Goal: Task Accomplishment & Management: Manage account settings

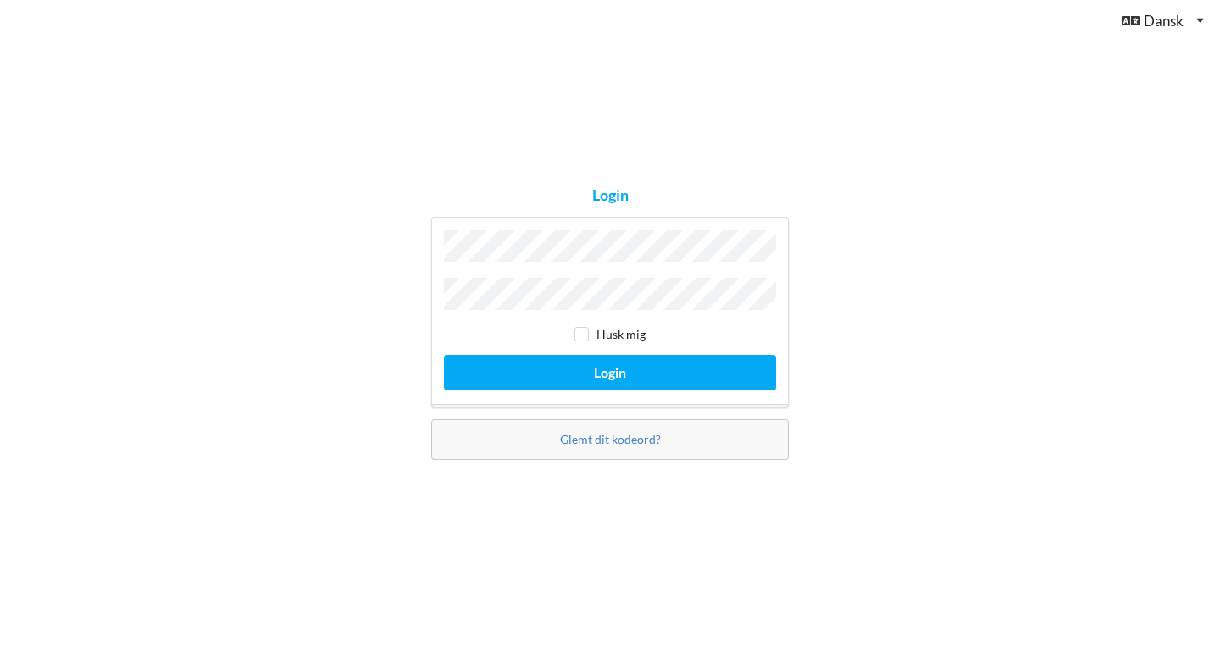
click at [444, 355] on button "Login" at bounding box center [610, 372] width 332 height 35
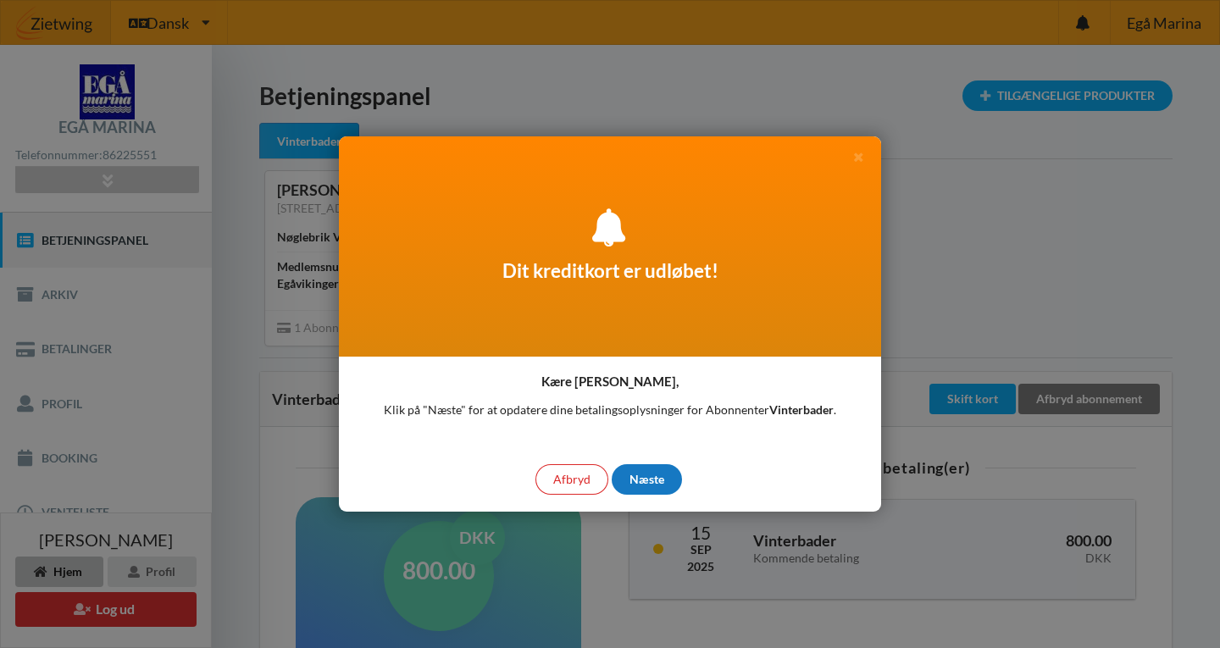
click at [645, 480] on div "Næste" at bounding box center [647, 479] width 70 height 31
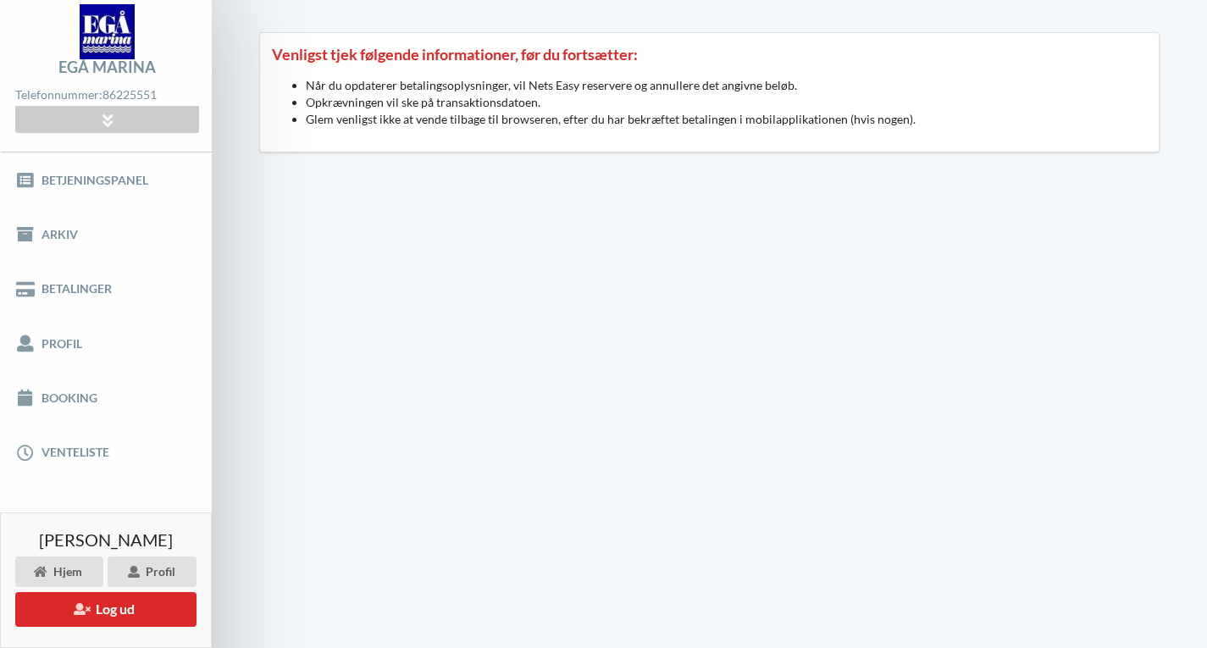
scroll to position [59, 0]
click at [103, 165] on link "Betjeningspanel" at bounding box center [106, 180] width 212 height 54
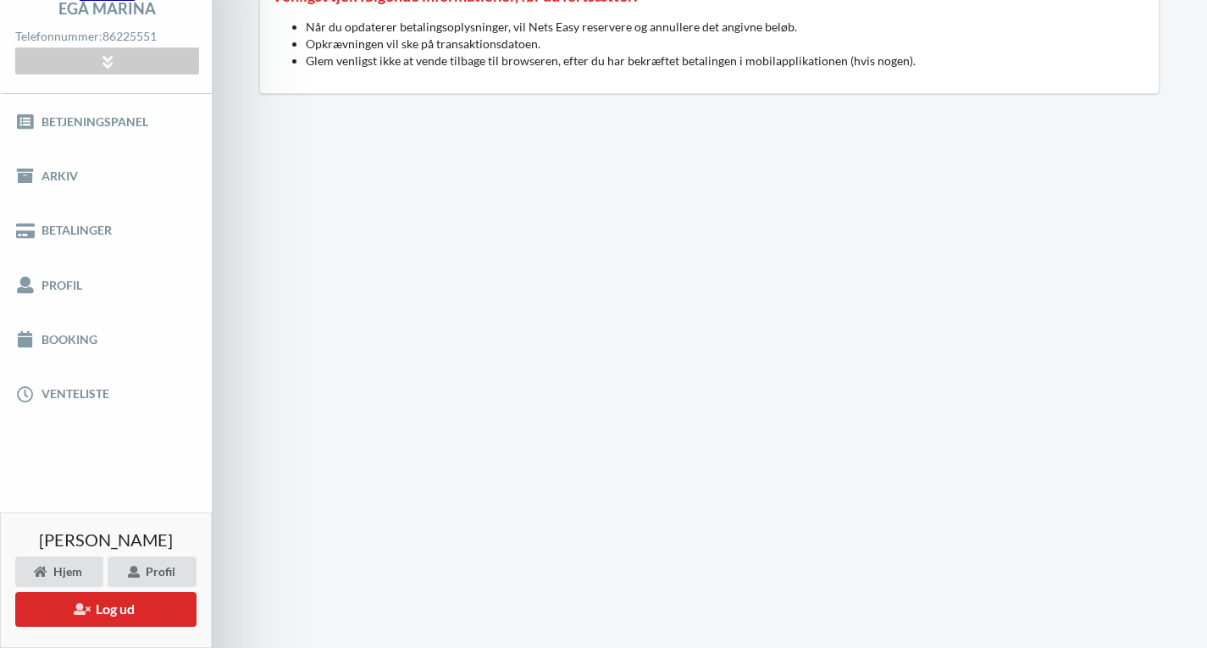
scroll to position [0, 0]
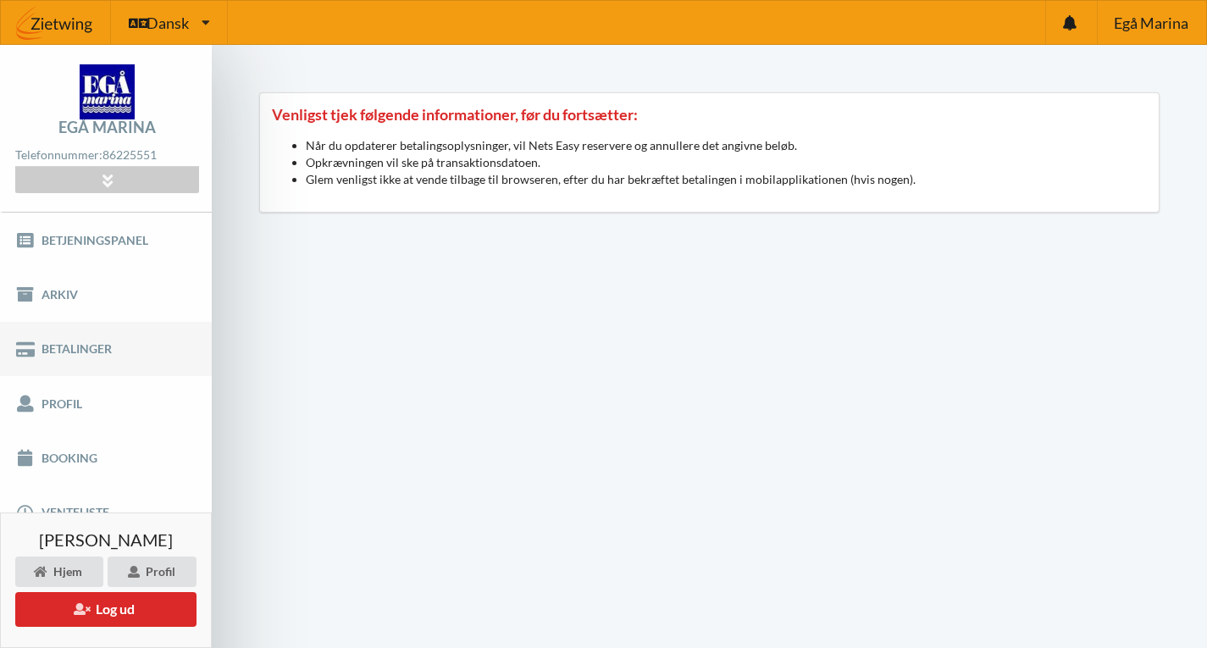
click at [94, 347] on link "Betalinger" at bounding box center [106, 349] width 212 height 54
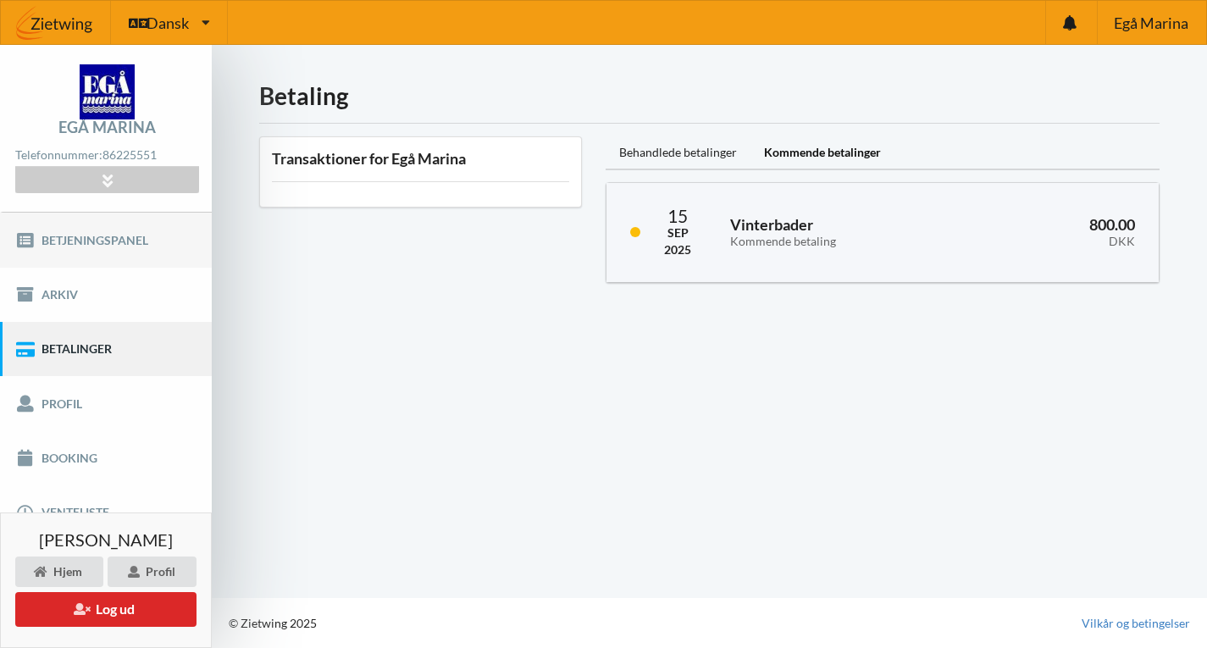
click at [135, 248] on link "Betjeningspanel" at bounding box center [106, 240] width 212 height 54
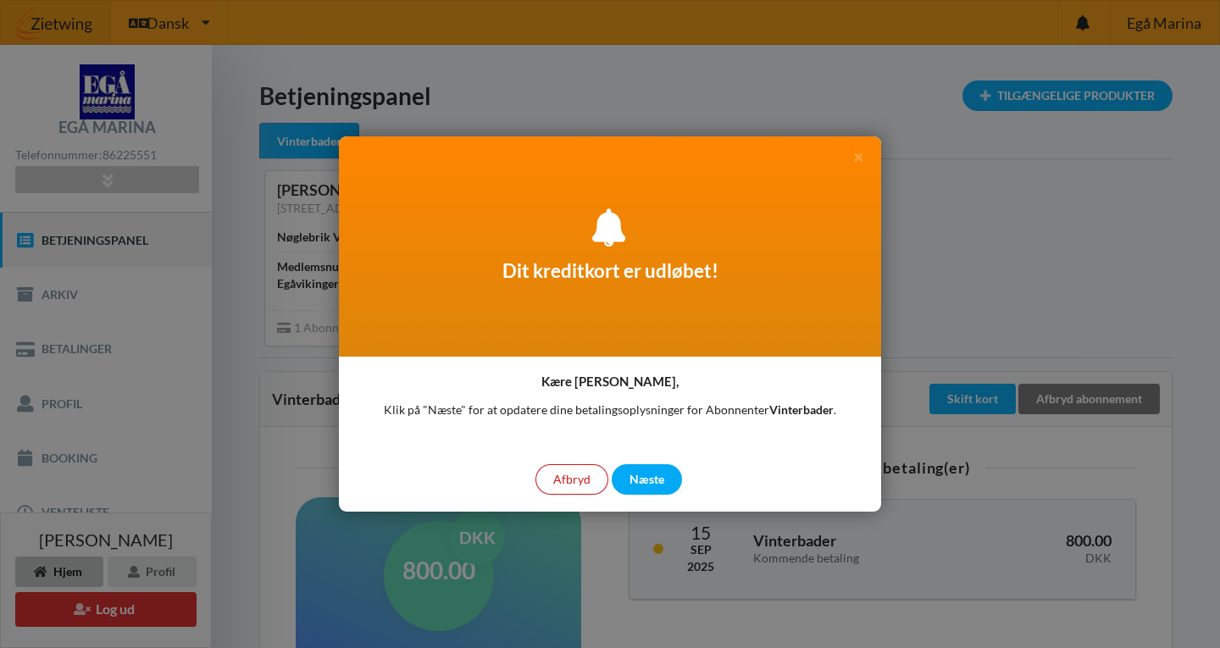
click at [576, 484] on div "Afbryd" at bounding box center [571, 479] width 73 height 31
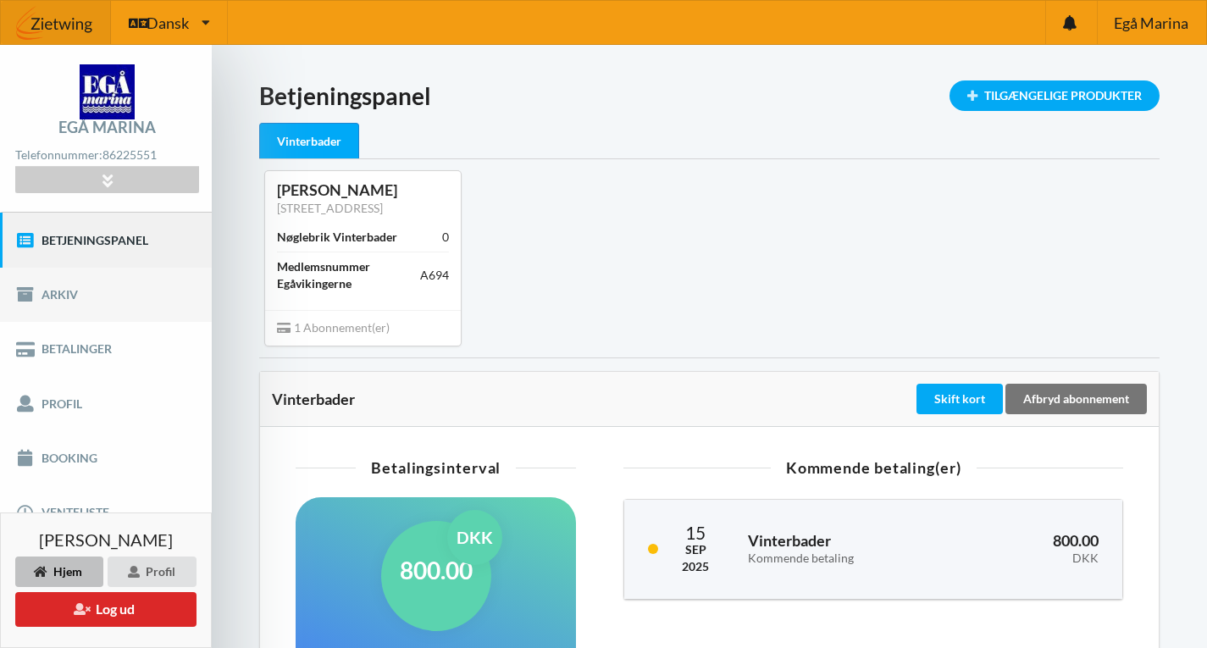
click at [141, 293] on link "Arkiv" at bounding box center [106, 295] width 212 height 54
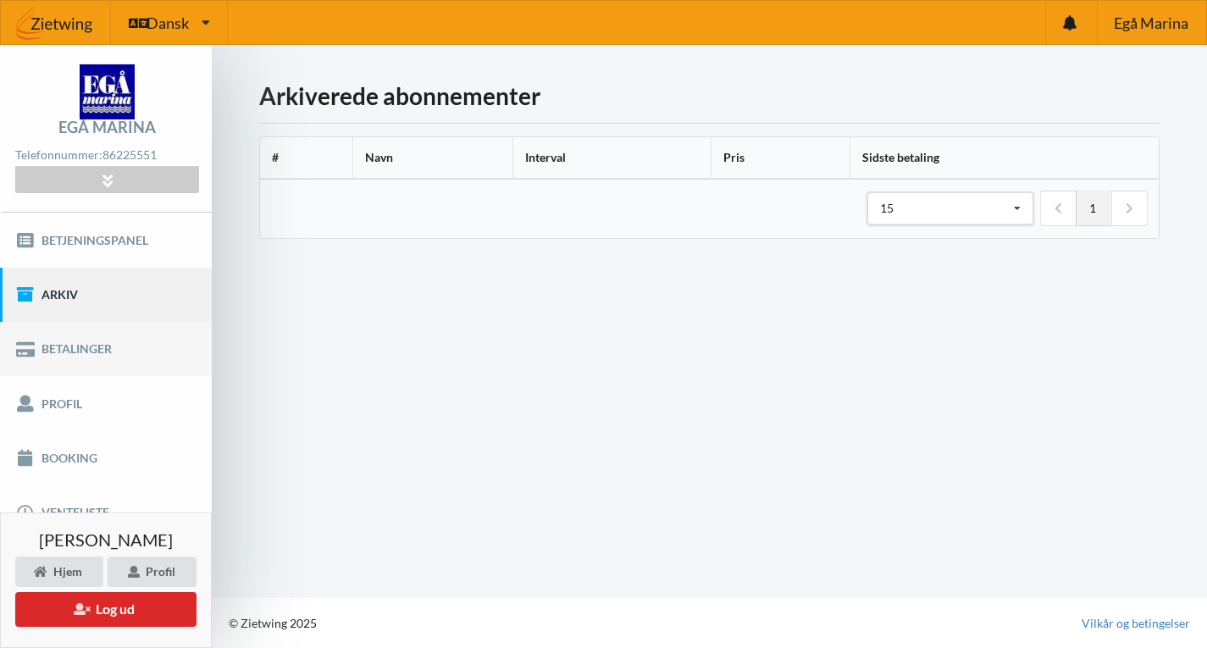
click at [133, 356] on link "Betalinger" at bounding box center [106, 349] width 212 height 54
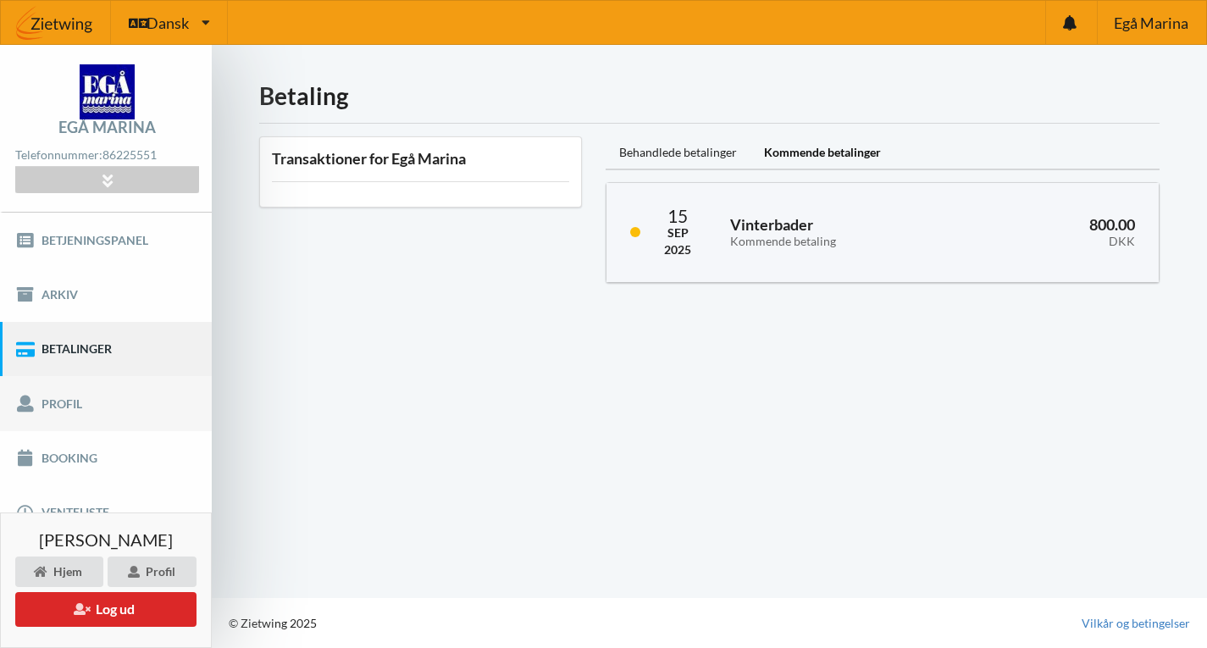
click at [110, 399] on link "Profil" at bounding box center [106, 403] width 212 height 54
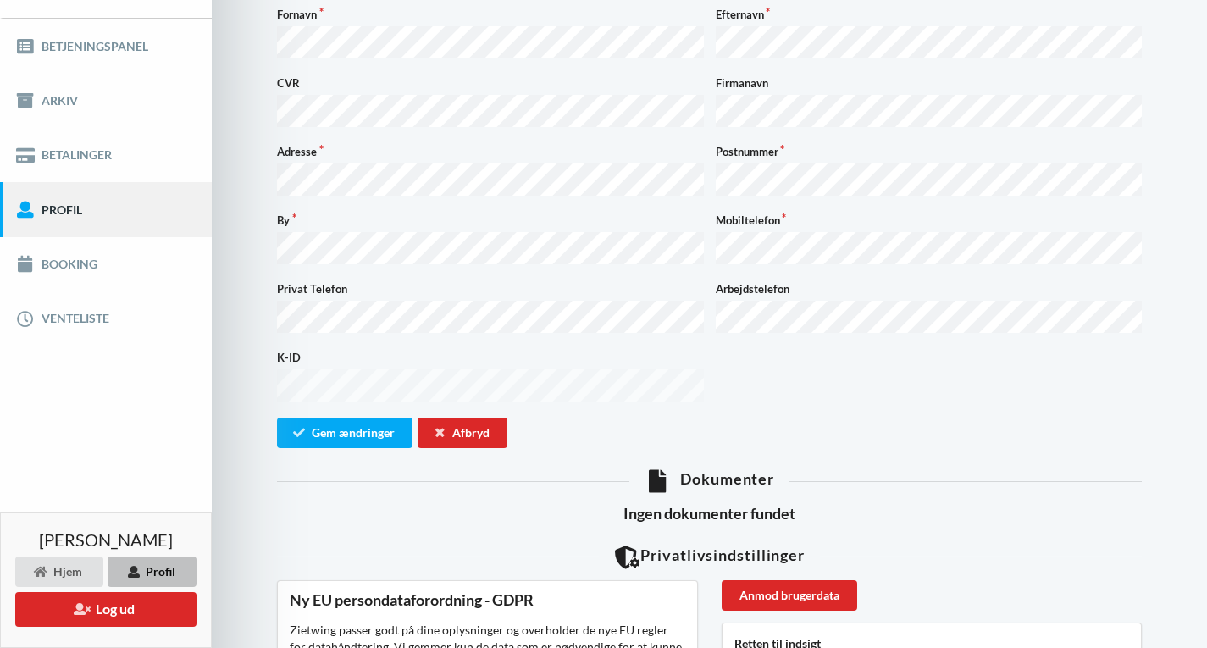
scroll to position [193, 0]
click at [141, 265] on link "Booking" at bounding box center [106, 265] width 212 height 54
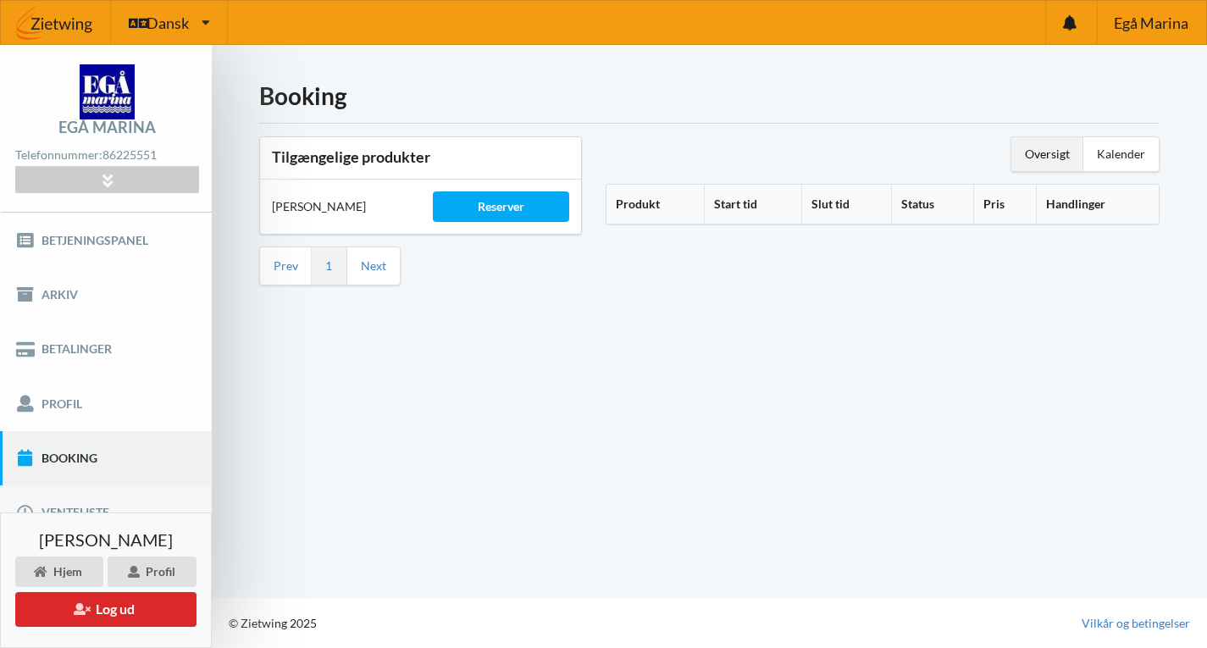
click at [103, 506] on link "Venteliste" at bounding box center [106, 512] width 212 height 54
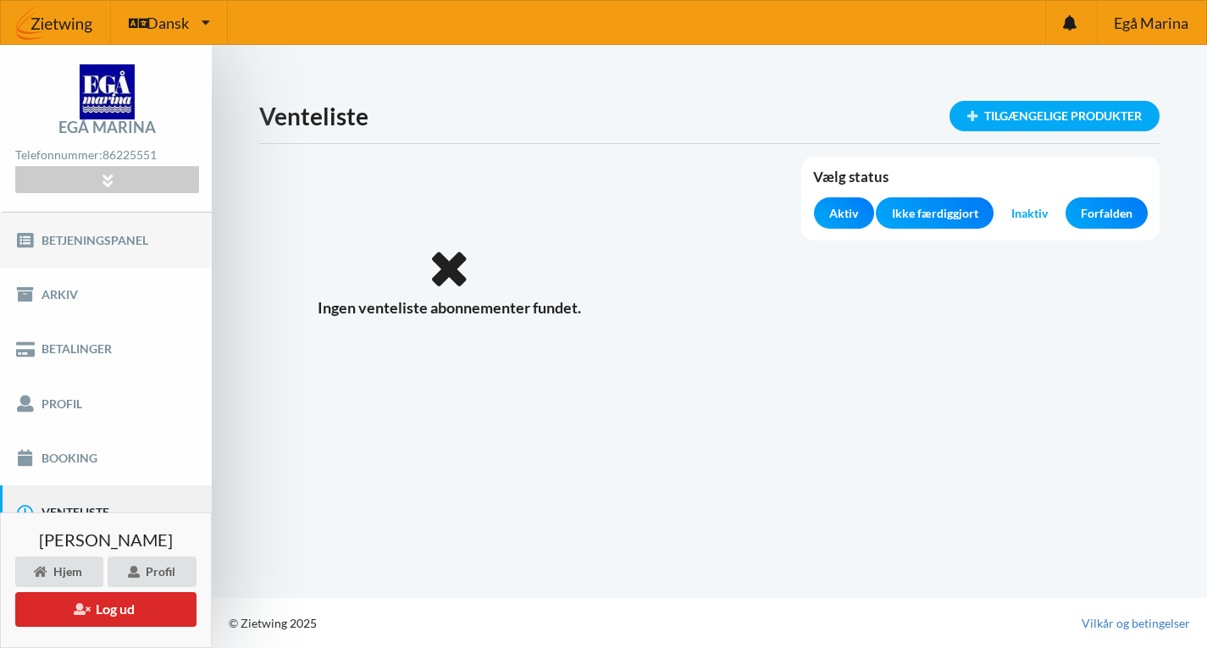
click at [108, 247] on link "Betjeningspanel" at bounding box center [106, 240] width 212 height 54
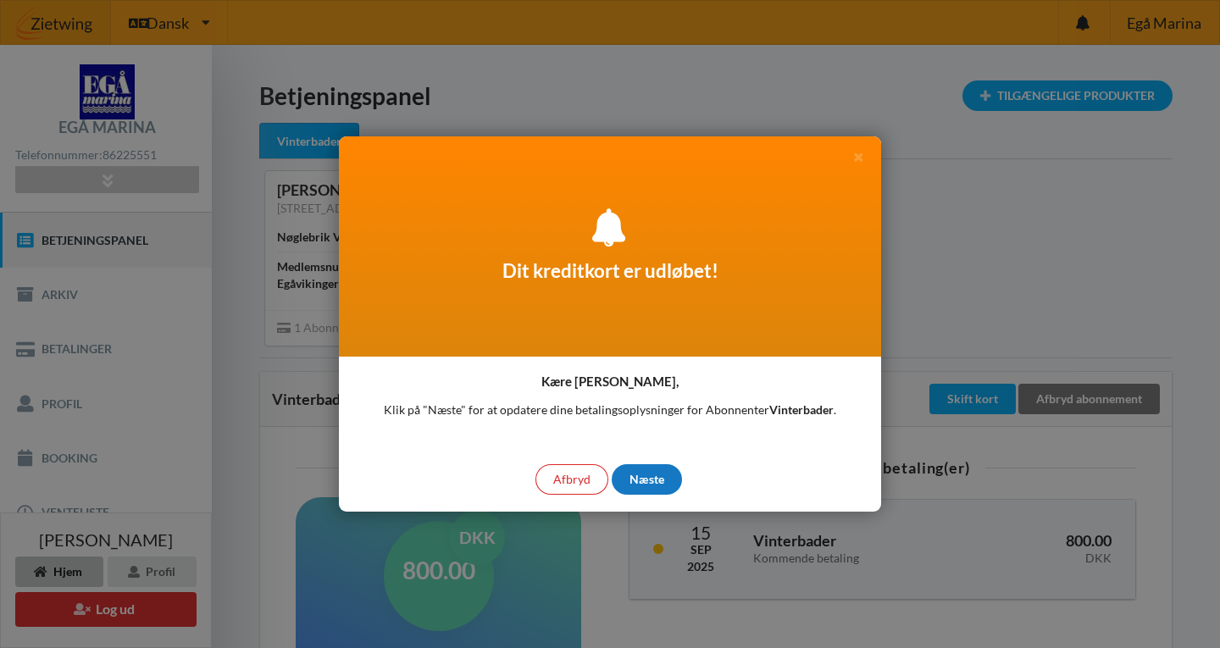
click at [630, 482] on div "Næste" at bounding box center [647, 479] width 70 height 31
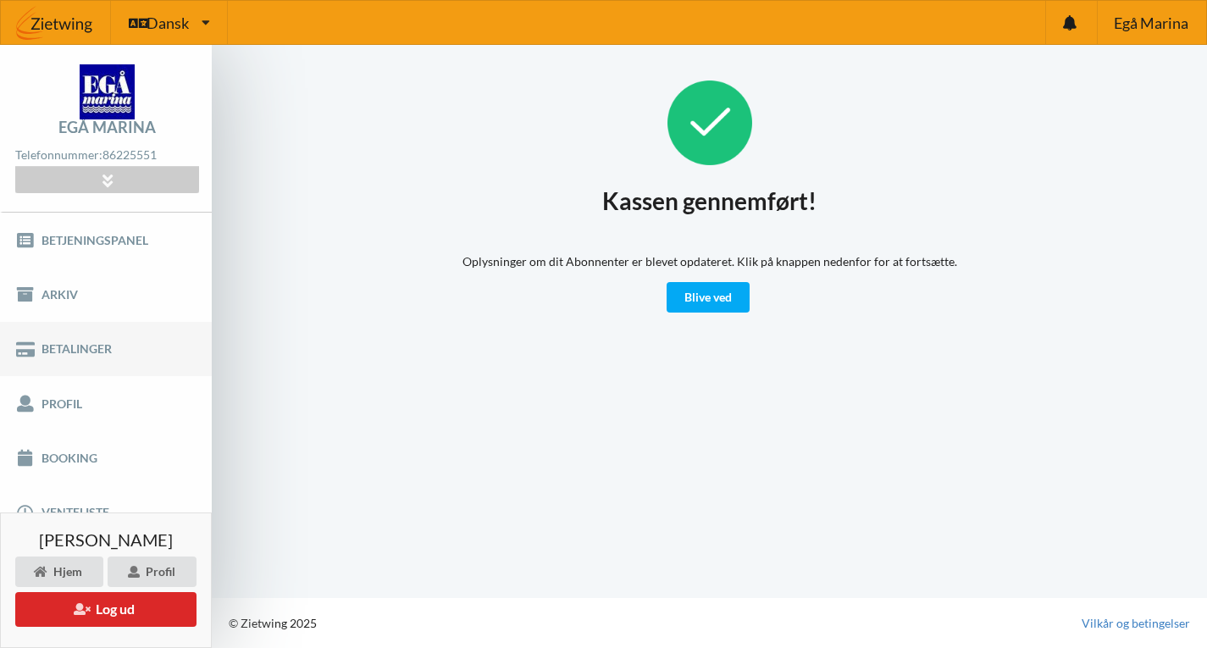
click at [122, 363] on link "Betalinger" at bounding box center [106, 349] width 212 height 54
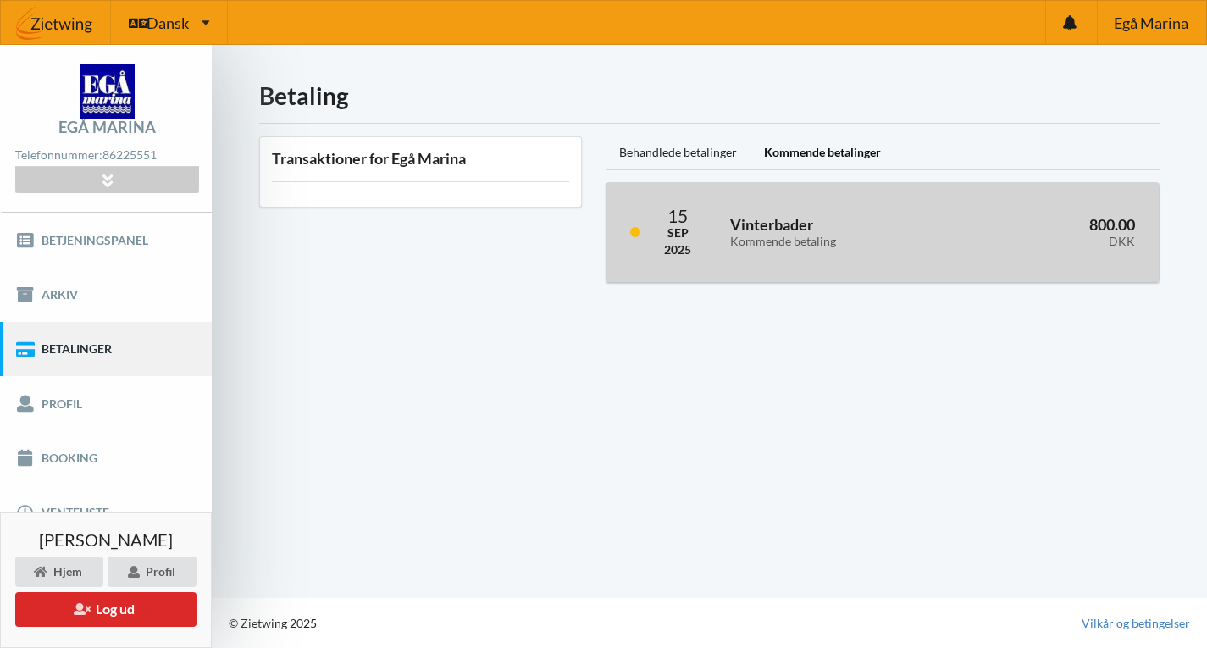
click at [759, 210] on div "Vinterbader Kommende betaling" at bounding box center [840, 232] width 244 height 55
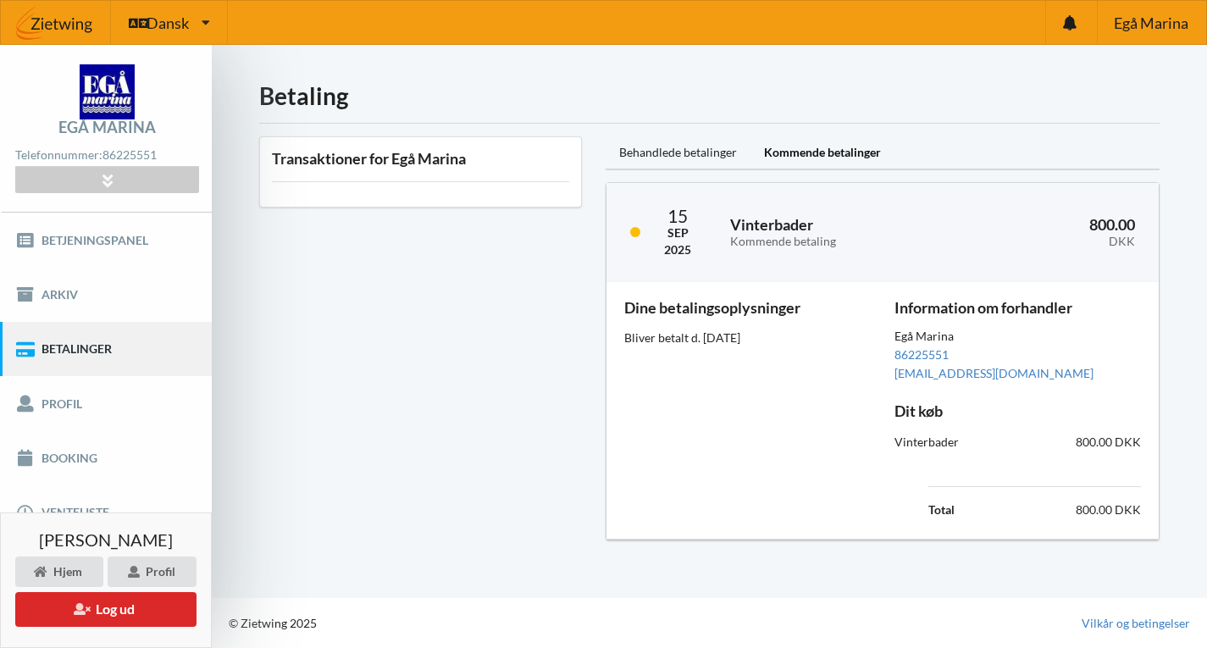
click at [572, 396] on div "Transaktioner for Egå Marina" at bounding box center [420, 339] width 347 height 428
click at [702, 142] on div "Behandlede betalinger" at bounding box center [678, 153] width 145 height 34
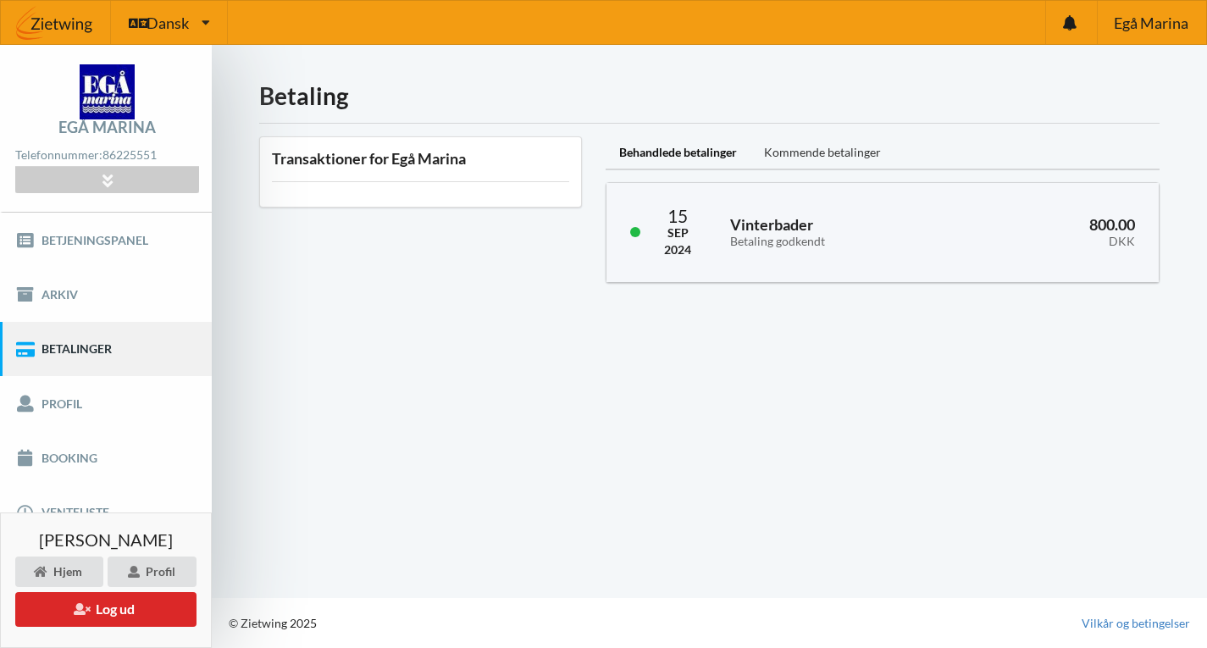
click at [794, 150] on div "Kommende betalinger" at bounding box center [823, 153] width 144 height 34
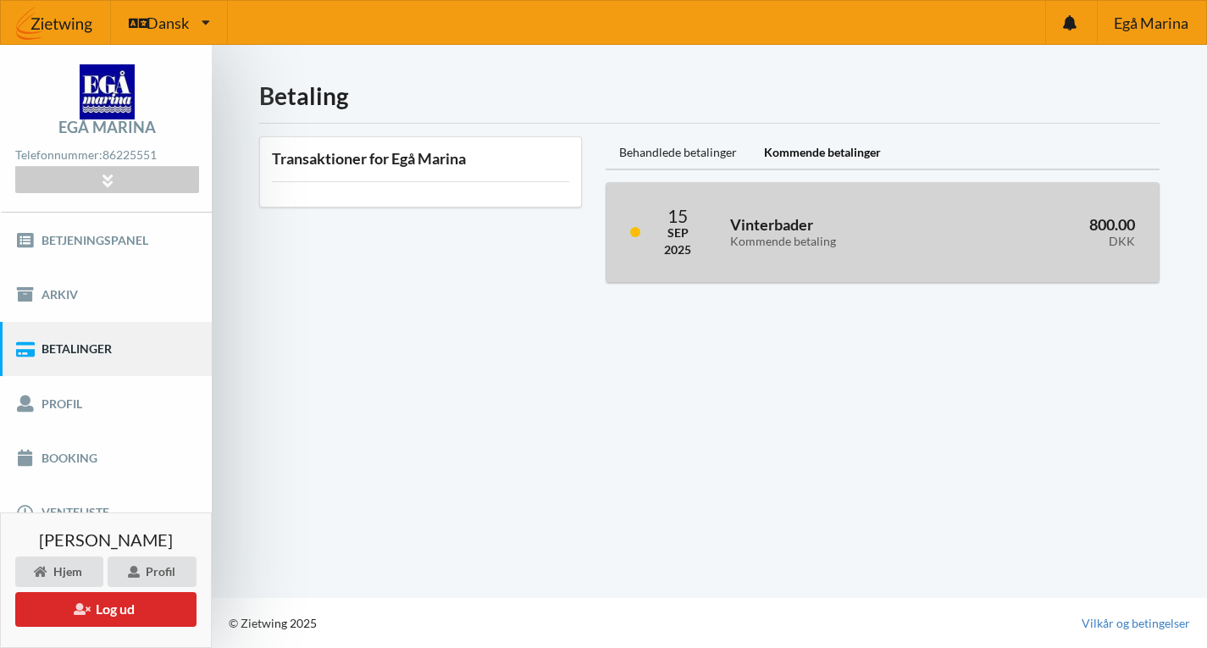
click at [768, 220] on h3 "Vinterbader Kommende betaling" at bounding box center [840, 232] width 220 height 34
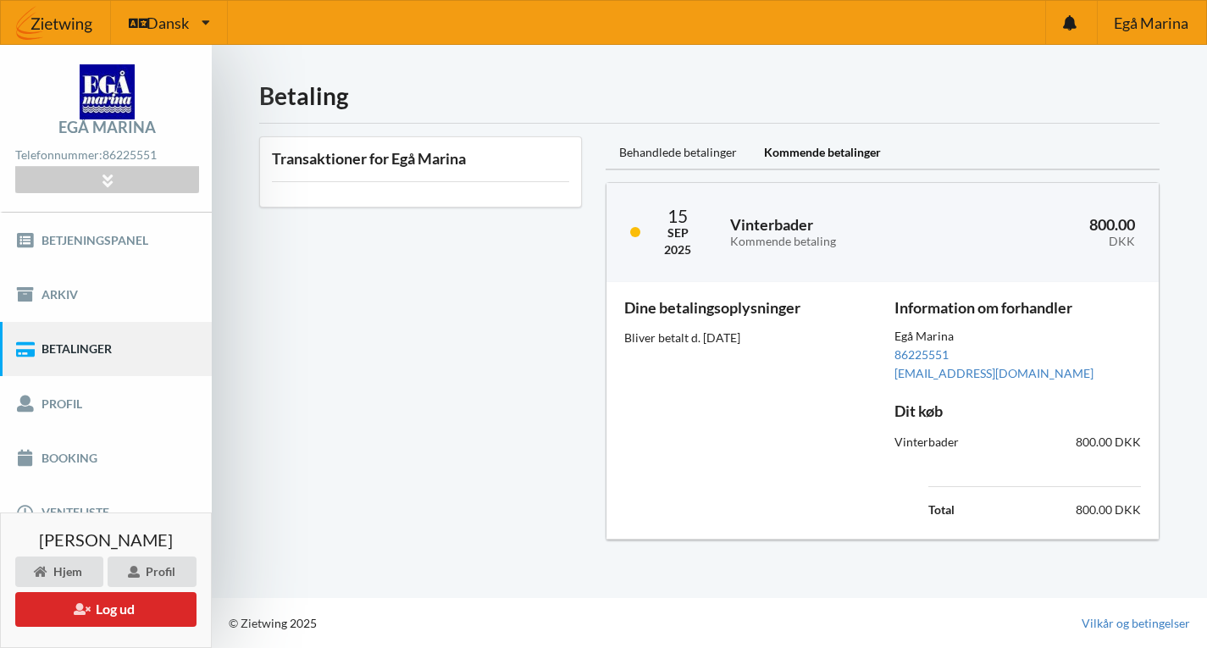
click at [569, 407] on div "Transaktioner for Egå Marina" at bounding box center [420, 339] width 347 height 428
click at [1190, 33] on div "Egå Marina" at bounding box center [1151, 22] width 109 height 43
click at [156, 619] on button "Log ud" at bounding box center [105, 609] width 181 height 35
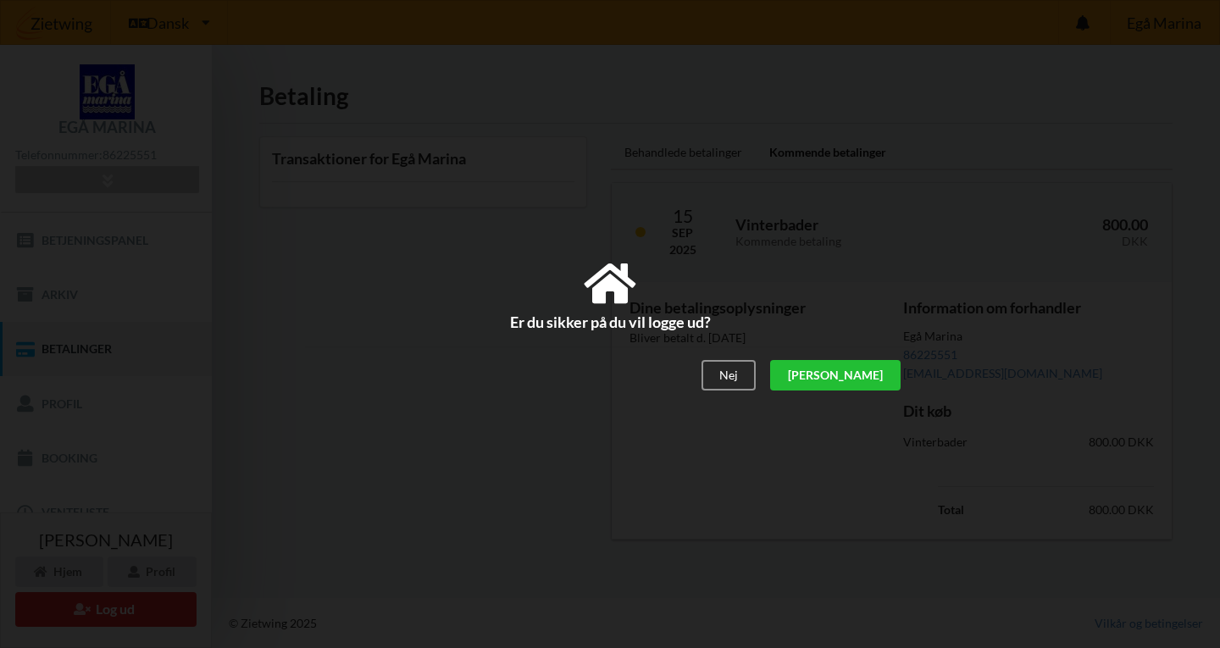
click at [879, 385] on div "[PERSON_NAME]" at bounding box center [835, 375] width 130 height 31
